Goal: Navigation & Orientation: Find specific page/section

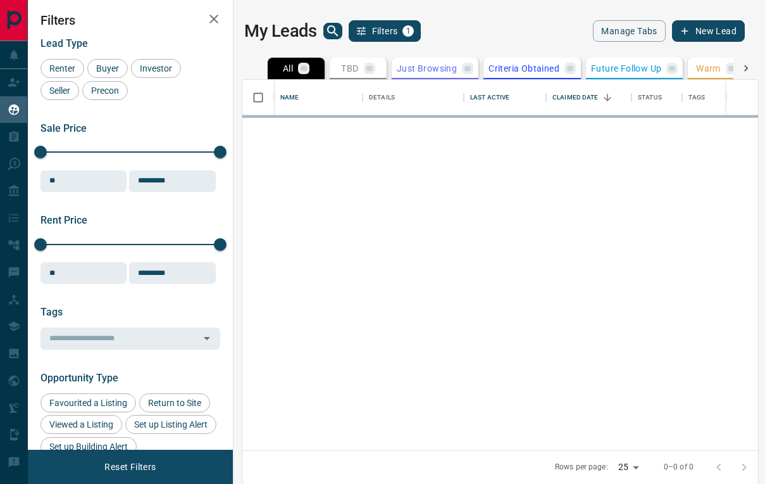
scroll to position [370, 516]
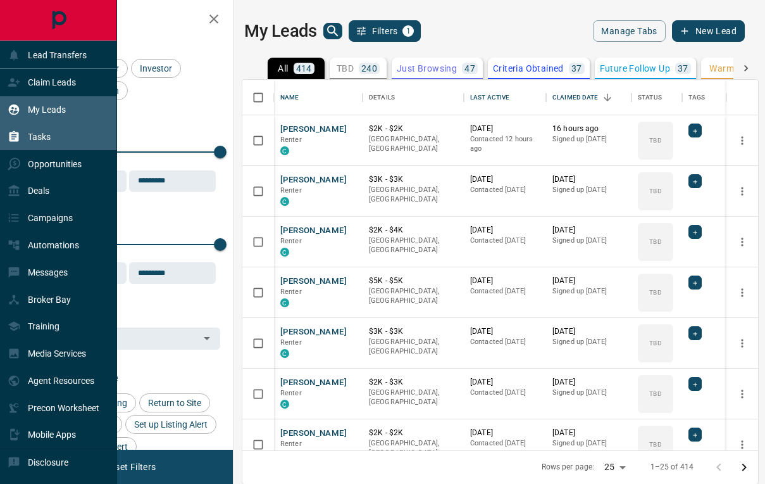
click at [47, 145] on div "Tasks" at bounding box center [29, 136] width 43 height 21
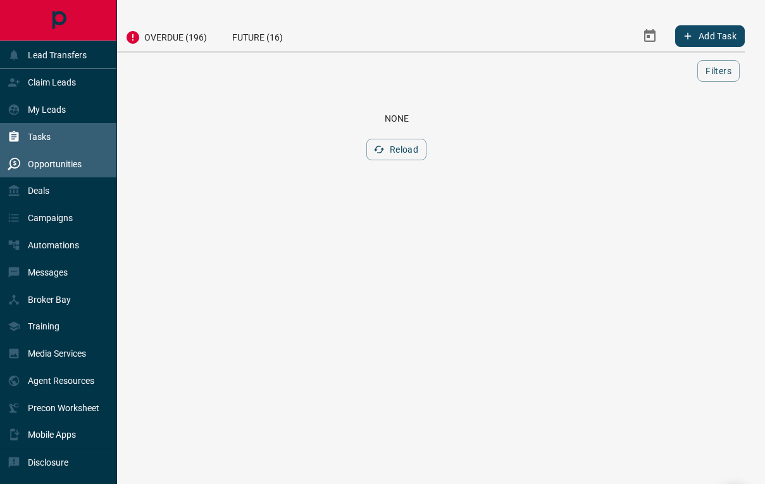
click at [63, 170] on div "Opportunities" at bounding box center [45, 163] width 74 height 21
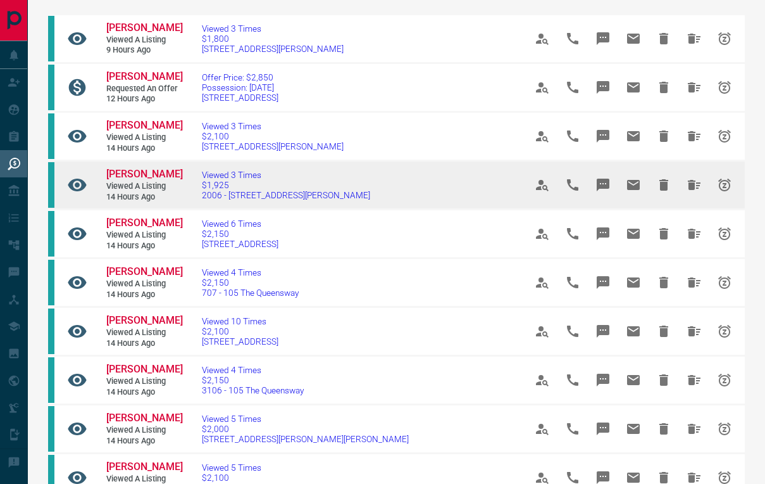
scroll to position [85, 0]
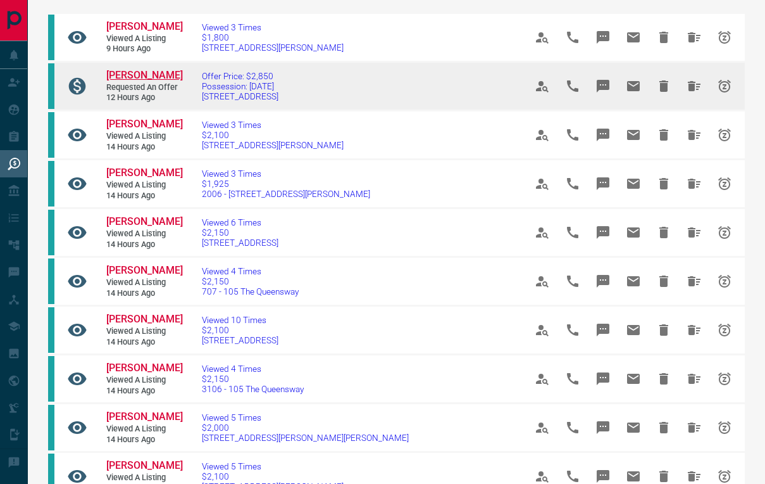
click at [142, 70] on span "[PERSON_NAME]" at bounding box center [144, 75] width 77 height 12
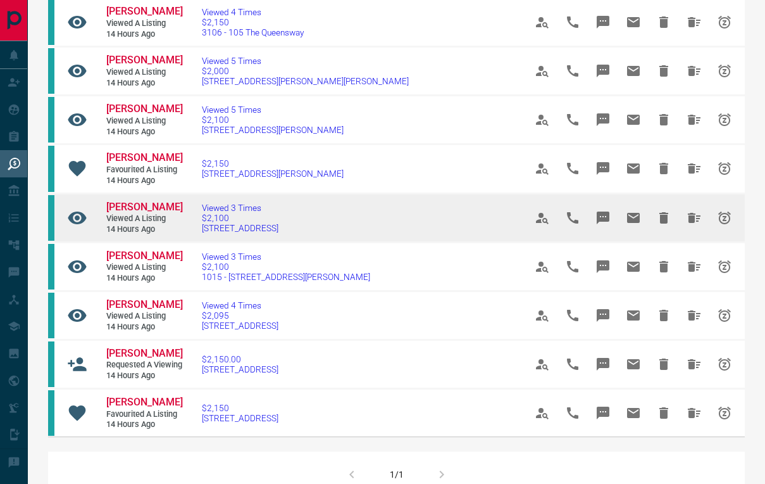
scroll to position [444, 0]
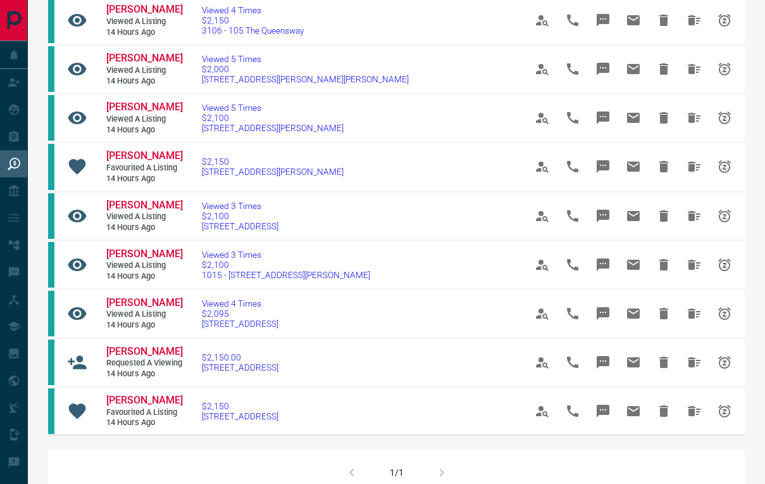
click at [438, 459] on div "1/1" at bounding box center [396, 472] width 697 height 46
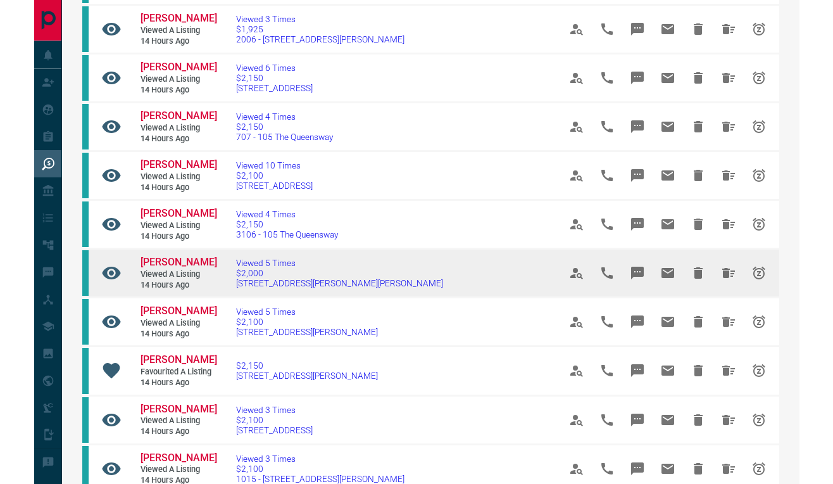
scroll to position [240, 0]
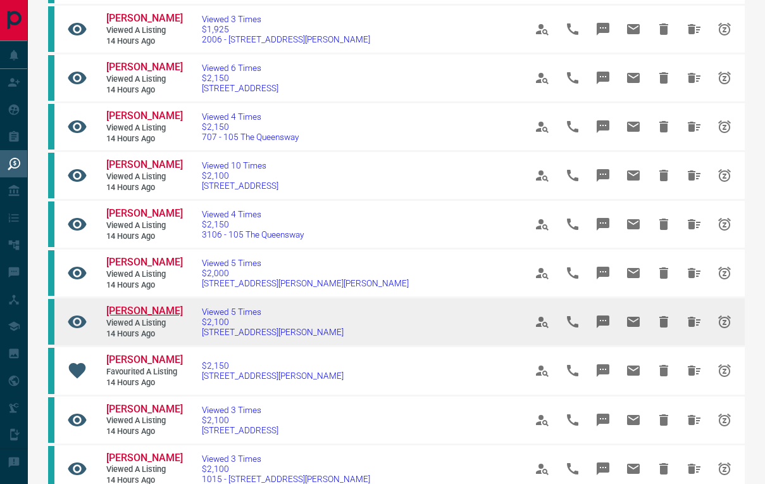
click at [141, 304] on span "[PERSON_NAME]" at bounding box center [144, 310] width 77 height 12
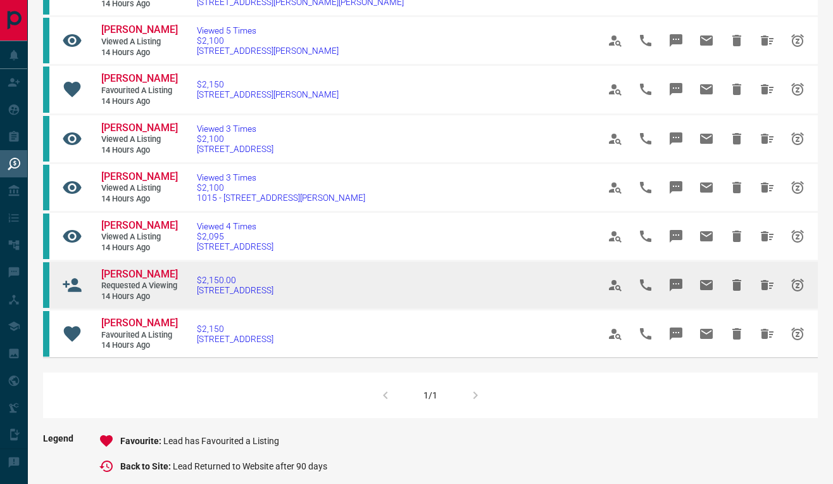
scroll to position [512, 0]
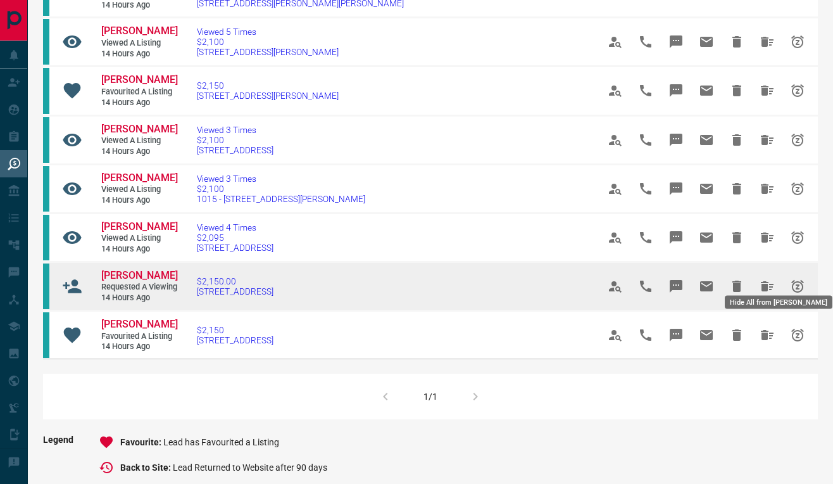
click at [763, 281] on icon "Hide All from Elise Pires" at bounding box center [767, 286] width 13 height 10
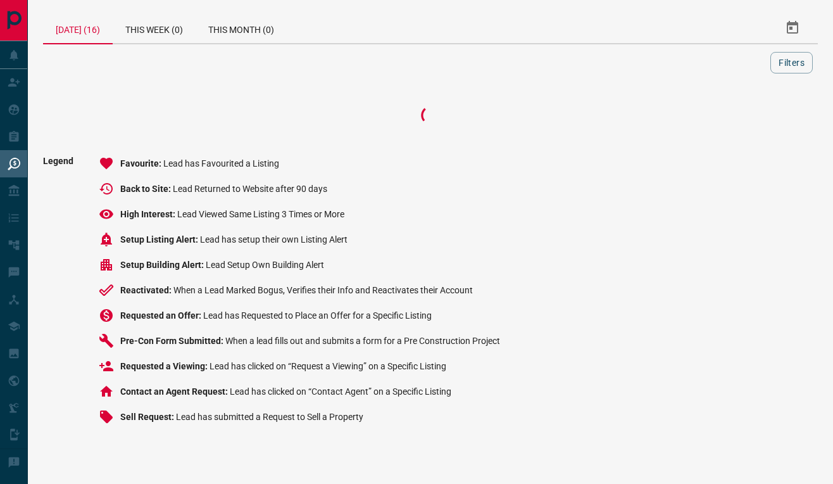
scroll to position [0, 0]
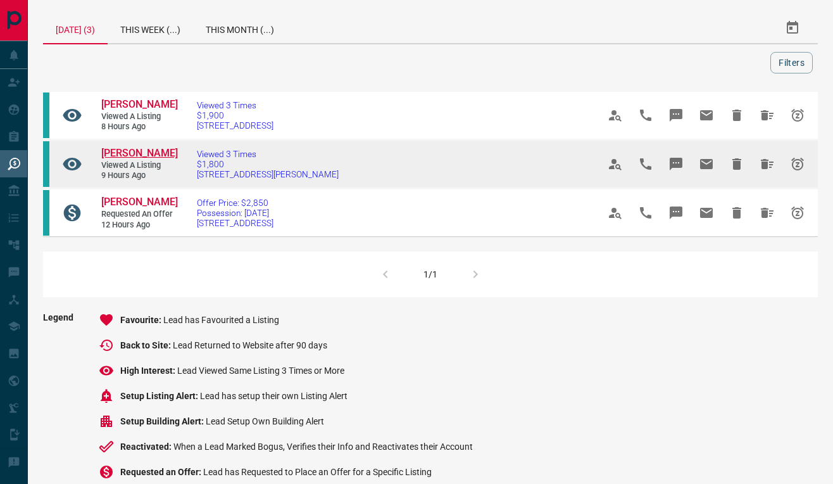
click at [130, 159] on span "[PERSON_NAME]" at bounding box center [139, 153] width 77 height 12
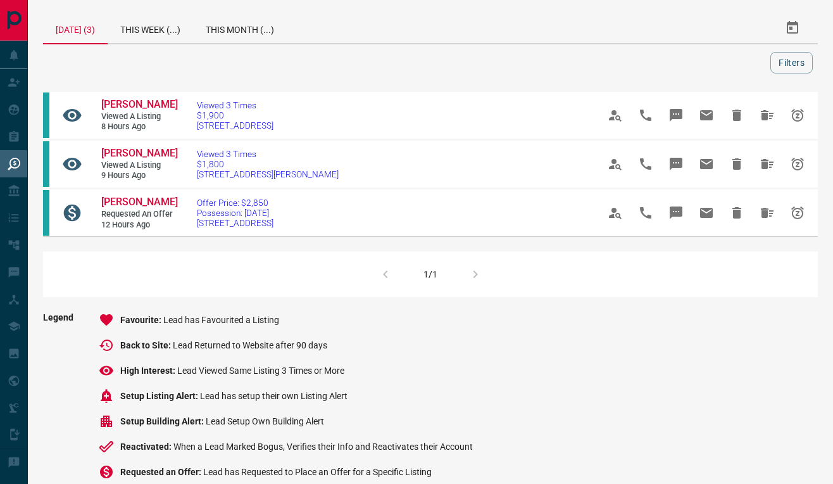
click at [94, 28] on div "[DATE] (3)" at bounding box center [75, 29] width 65 height 32
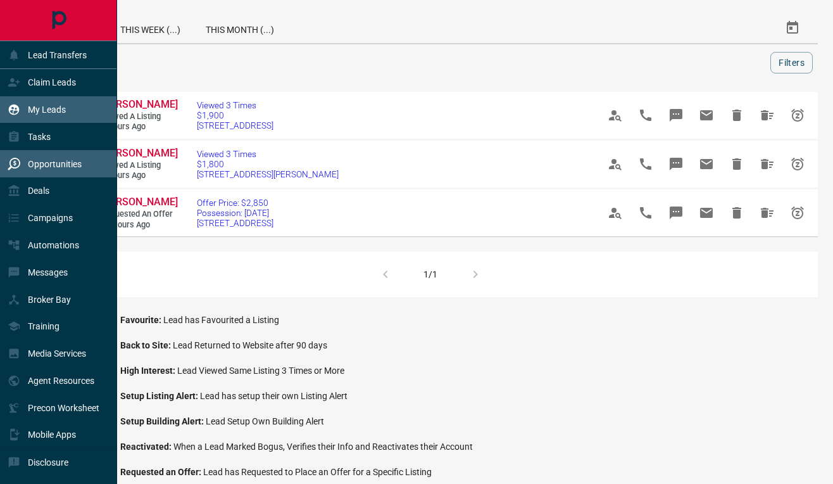
click at [68, 118] on div "My Leads" at bounding box center [58, 109] width 117 height 27
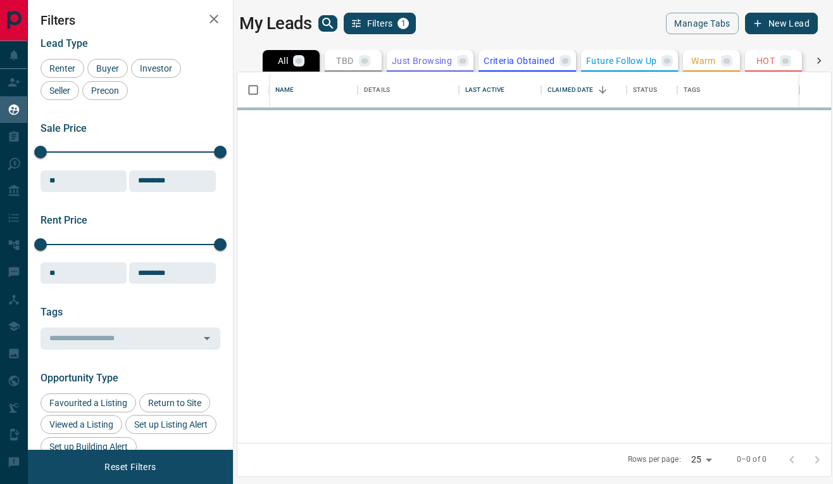
scroll to position [370, 594]
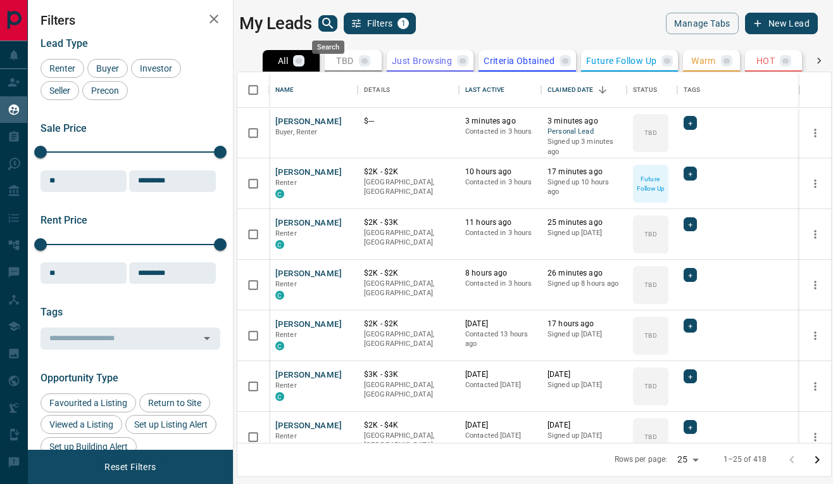
click at [327, 24] on icon "search button" at bounding box center [327, 23] width 15 height 15
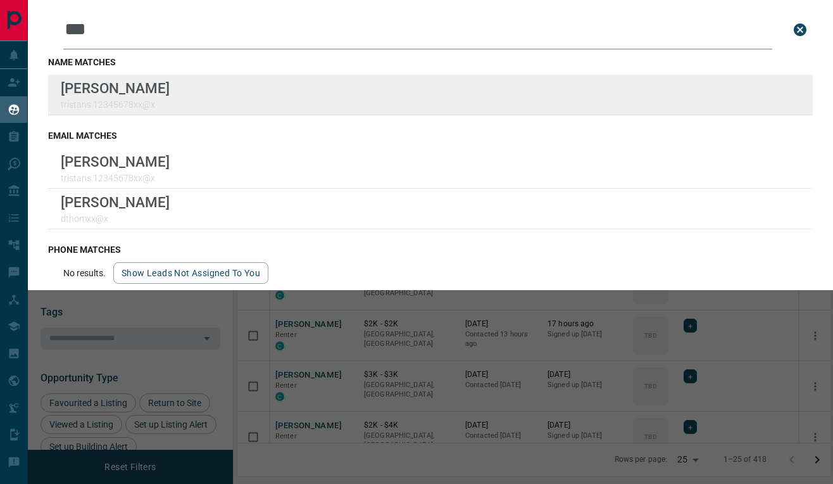
type input "***"
